Goal: Information Seeking & Learning: Learn about a topic

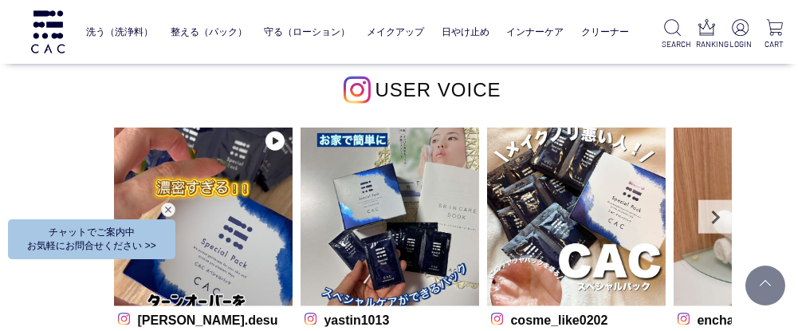
scroll to position [4171, 0]
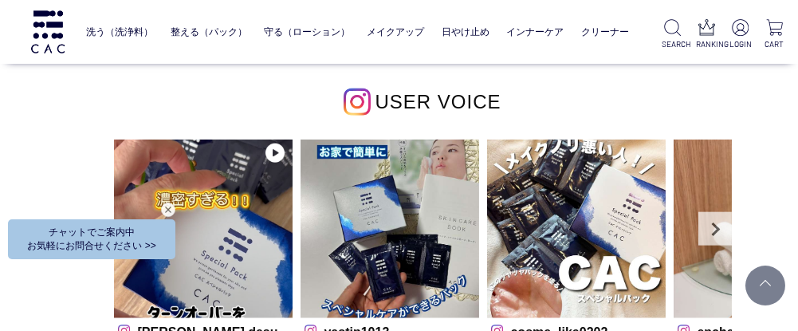
click at [362, 89] on img at bounding box center [357, 102] width 27 height 27
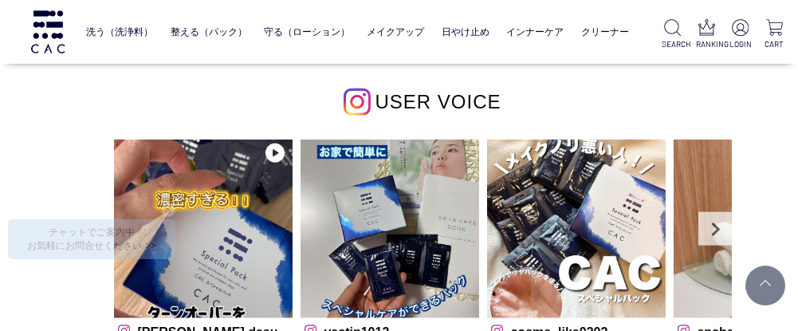
click at [349, 89] on img at bounding box center [357, 102] width 27 height 27
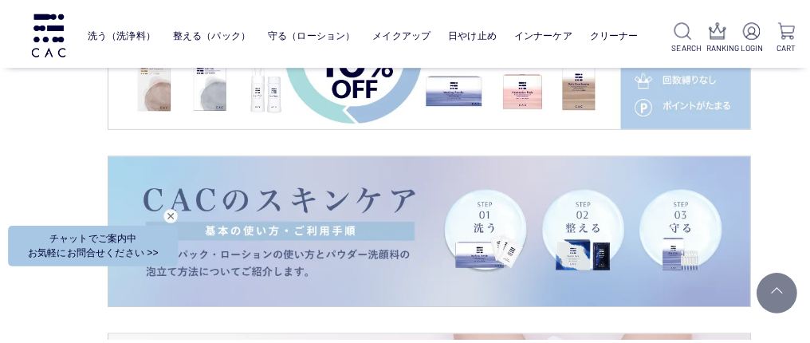
scroll to position [2261, 0]
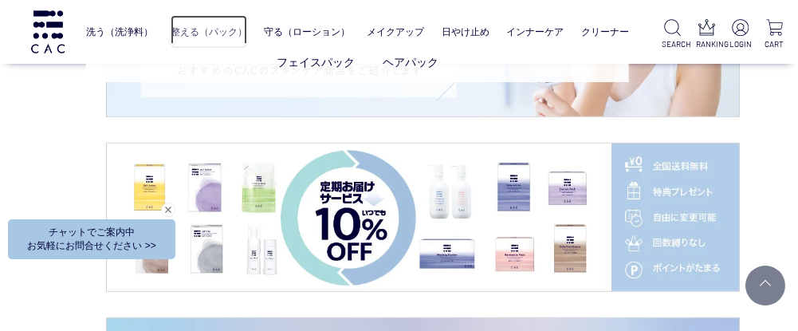
click at [206, 30] on link "整える（パック）" at bounding box center [209, 32] width 77 height 34
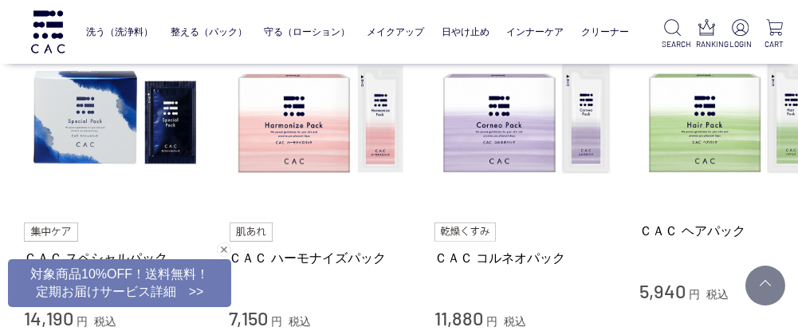
scroll to position [725, 0]
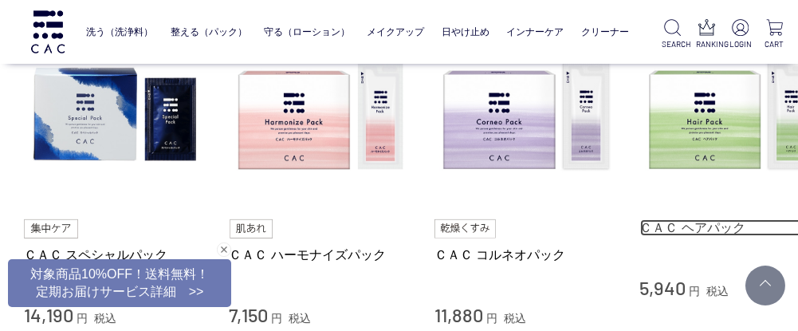
click at [694, 226] on link "ＣＡＣ ヘアパック" at bounding box center [731, 227] width 182 height 17
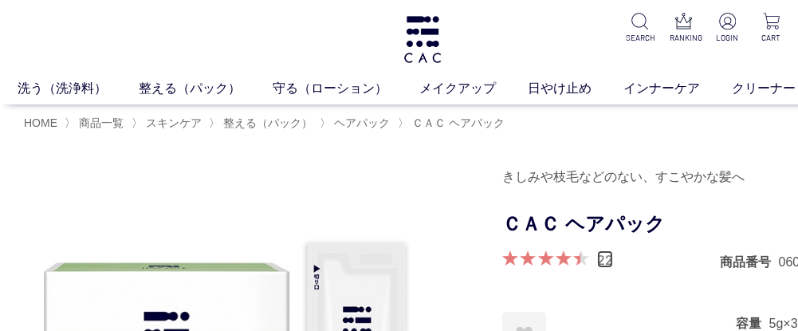
click at [601, 265] on link "22" at bounding box center [605, 259] width 16 height 18
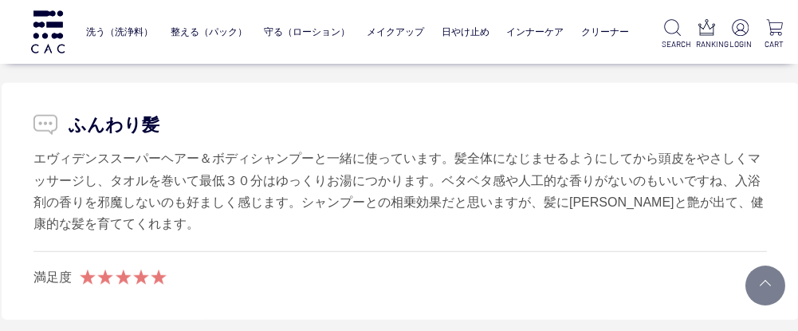
scroll to position [3033, 22]
